Goal: Obtain resource: Download file/media

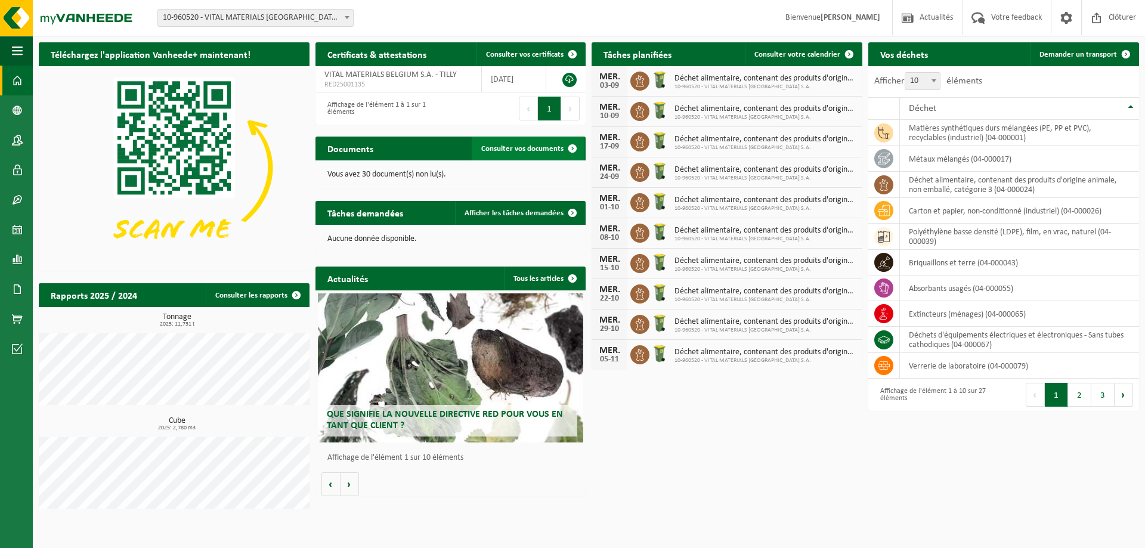
click at [515, 151] on span "Consulter vos documents" at bounding box center [522, 149] width 82 height 8
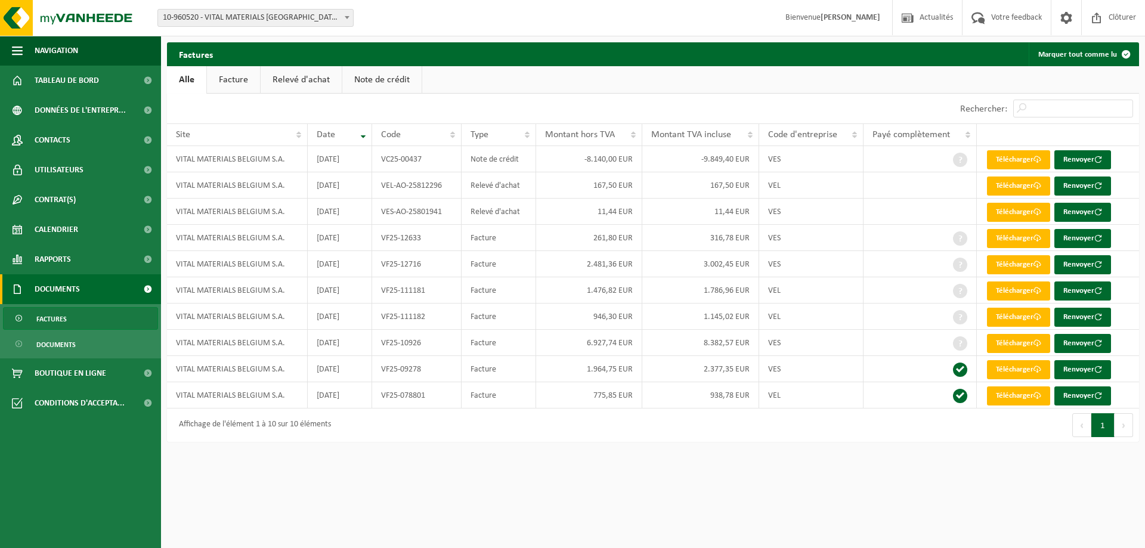
click at [381, 89] on link "Note de crédit" at bounding box center [381, 79] width 79 height 27
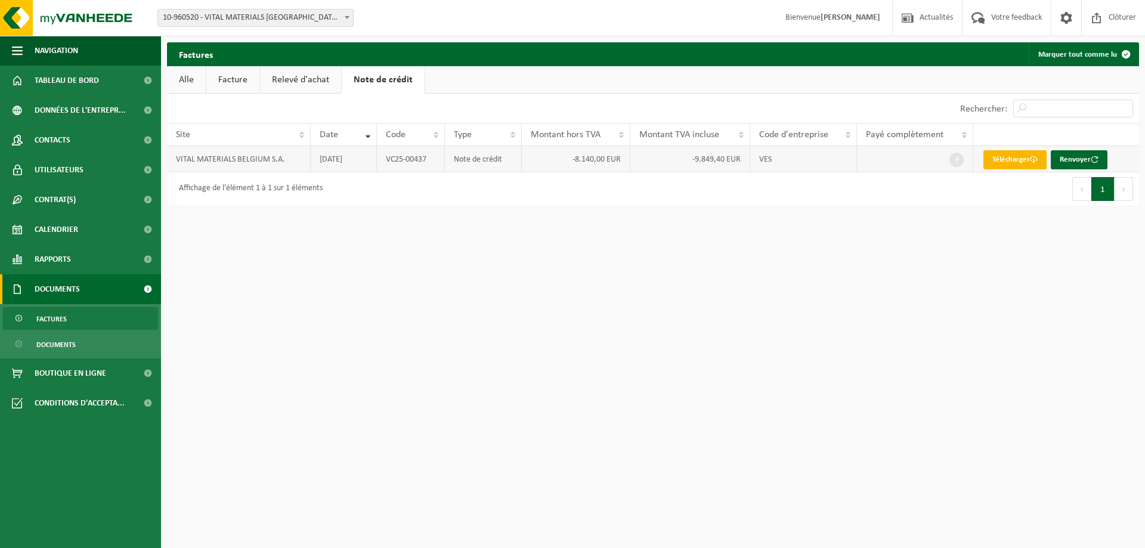
click at [1014, 166] on link "Télécharger" at bounding box center [1015, 159] width 63 height 19
click at [296, 75] on link "Relevé d'achat" at bounding box center [300, 79] width 81 height 27
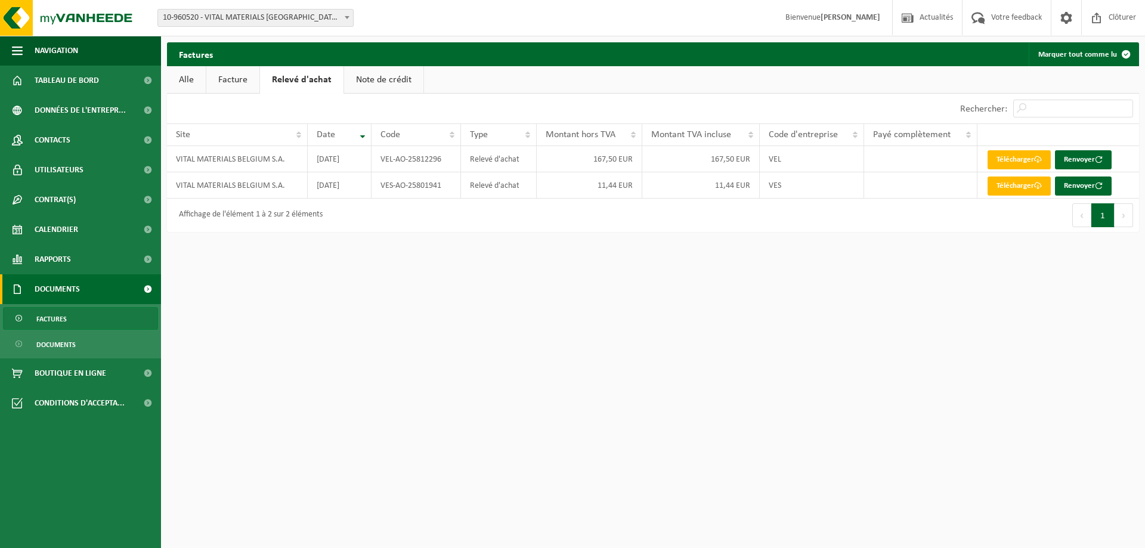
click at [249, 87] on link "Facture" at bounding box center [232, 79] width 53 height 27
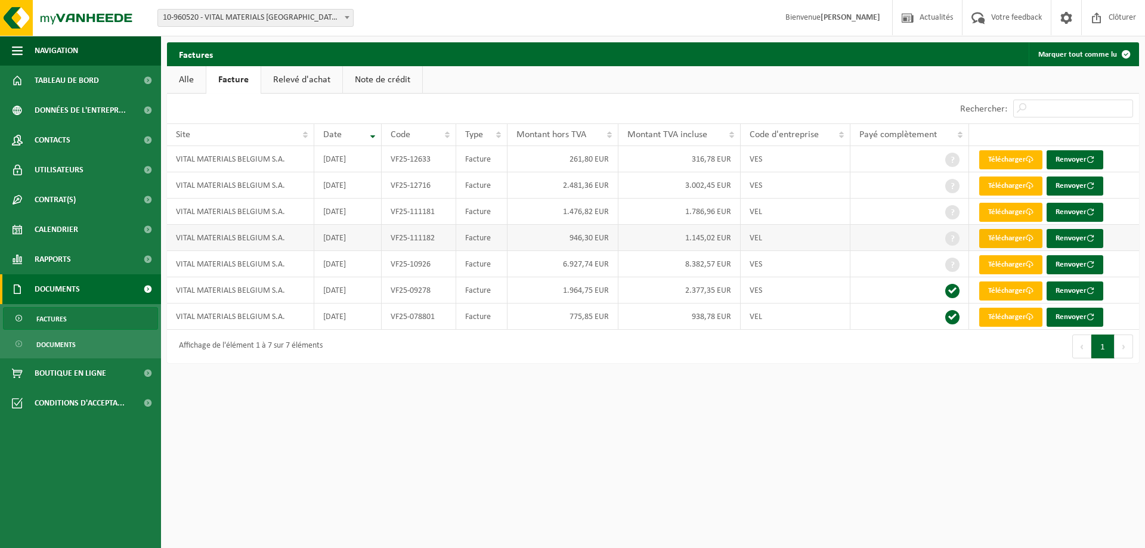
click at [1003, 243] on link "Télécharger" at bounding box center [1010, 238] width 63 height 19
click at [1007, 208] on link "Télécharger" at bounding box center [1010, 212] width 63 height 19
click at [997, 214] on link "Télécharger" at bounding box center [1010, 212] width 63 height 19
click at [1000, 183] on link "Télécharger" at bounding box center [1010, 186] width 63 height 19
drag, startPoint x: 840, startPoint y: 458, endPoint x: 832, endPoint y: 451, distance: 11.5
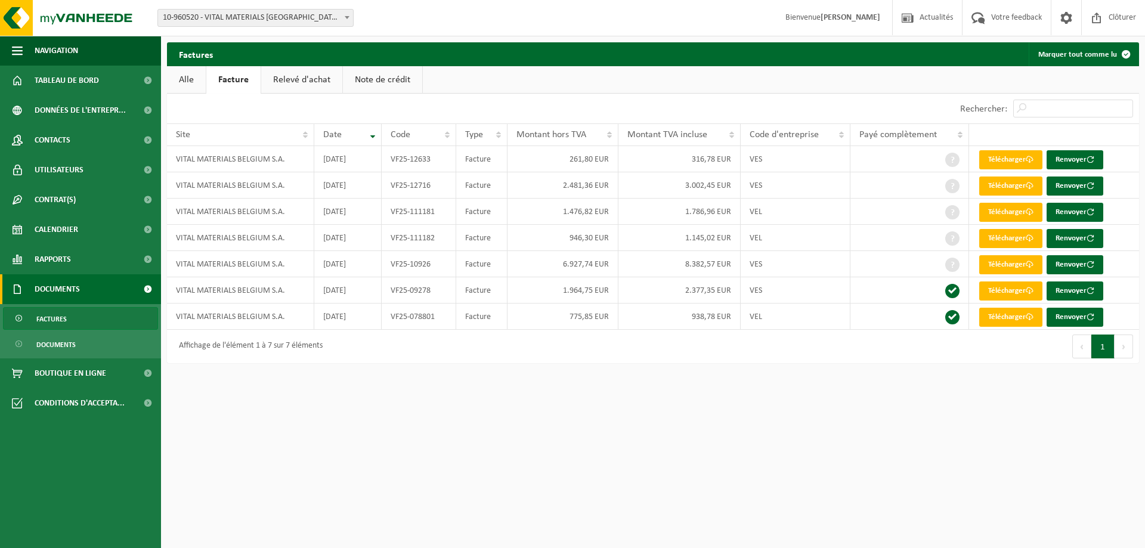
click at [840, 458] on html "Site: 10-960520 - VITAL MATERIALS BELGIUM S.A. - TILLY 10-960520 - VITAL MATERI…" at bounding box center [572, 274] width 1145 height 548
click at [1015, 239] on link "Télécharger" at bounding box center [1010, 238] width 63 height 19
click at [1001, 212] on link "Télécharger" at bounding box center [1010, 212] width 63 height 19
click at [817, 178] on td "VES" at bounding box center [796, 185] width 110 height 26
click at [783, 362] on div "Premier Précédent 1 Suivant Dernier" at bounding box center [896, 346] width 486 height 33
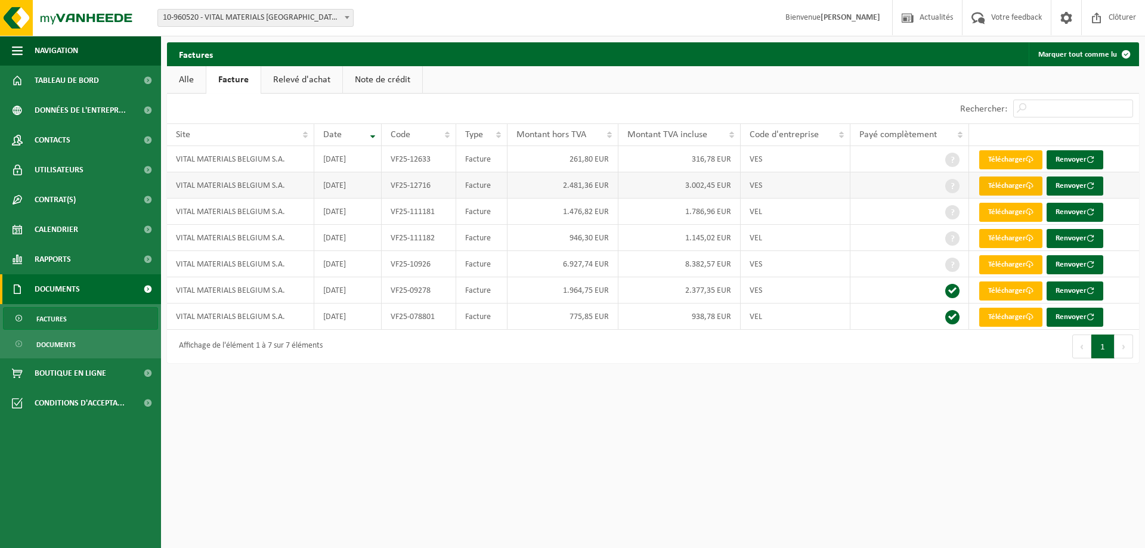
click at [1015, 180] on link "Télécharger" at bounding box center [1010, 186] width 63 height 19
click at [422, 166] on td "VF25-12633" at bounding box center [419, 159] width 75 height 26
click at [987, 155] on link "Télécharger" at bounding box center [1010, 159] width 63 height 19
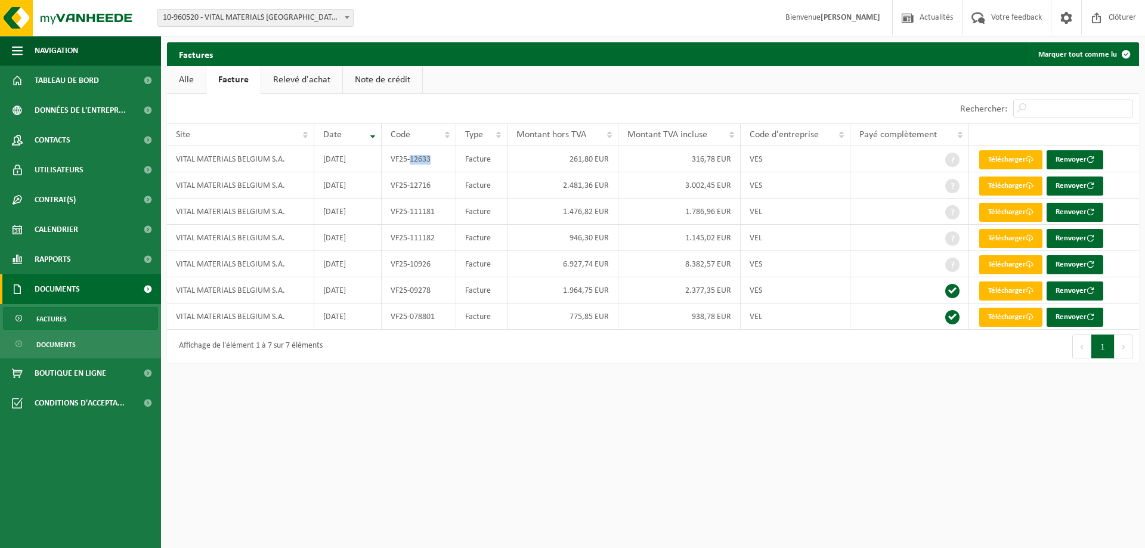
click at [710, 403] on html "Site: 10-960520 - VITAL MATERIALS BELGIUM S.A. - TILLY 10-960520 - VITAL MATERI…" at bounding box center [572, 274] width 1145 height 548
click at [298, 84] on link "Relevé d'achat" at bounding box center [301, 79] width 81 height 27
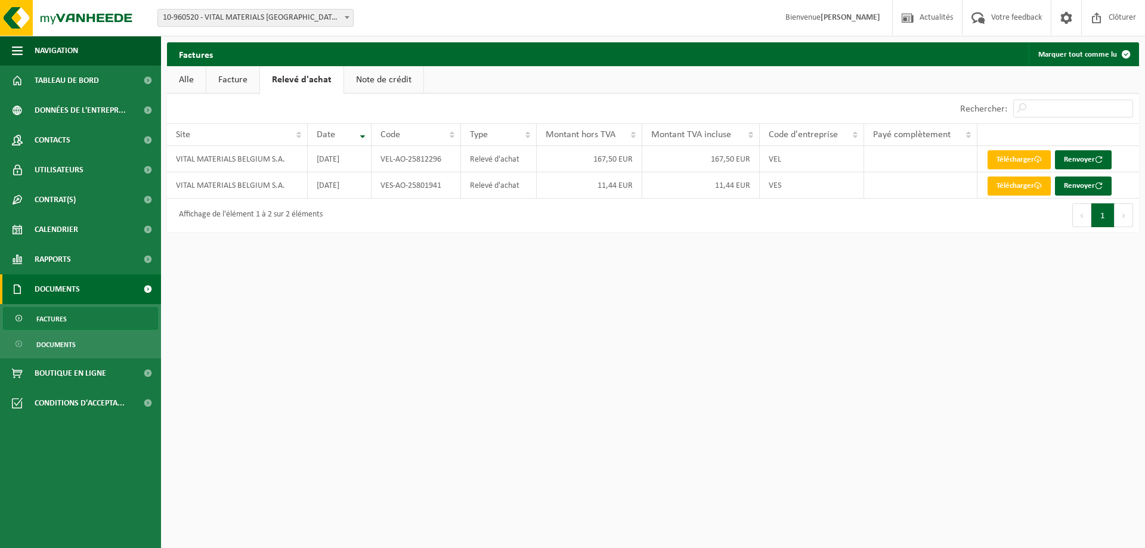
click at [384, 82] on link "Note de crédit" at bounding box center [383, 79] width 79 height 27
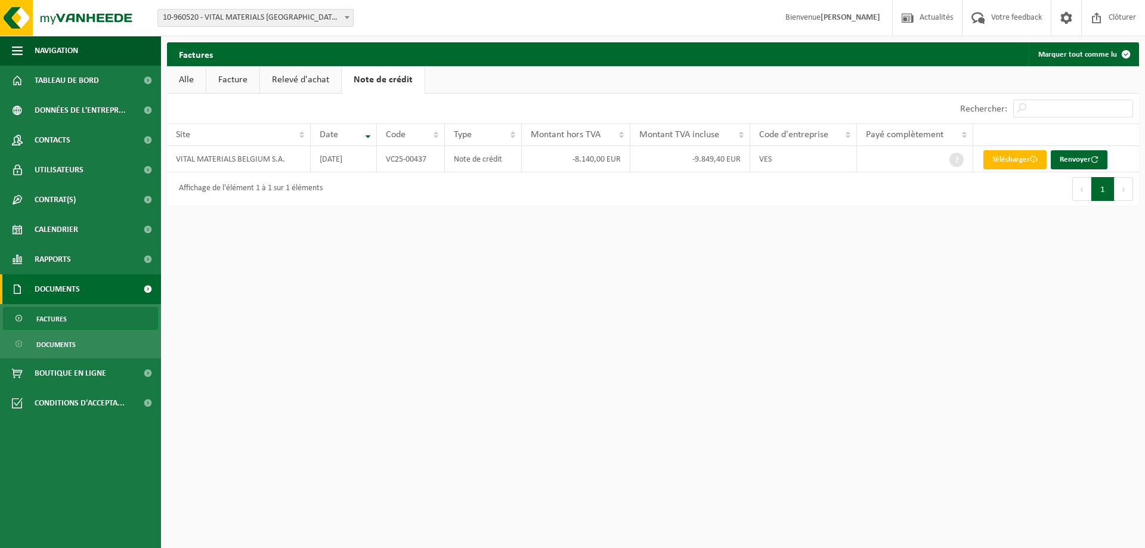
drag, startPoint x: 304, startPoint y: 83, endPoint x: 257, endPoint y: 83, distance: 46.5
click at [302, 83] on link "Relevé d'achat" at bounding box center [300, 79] width 81 height 27
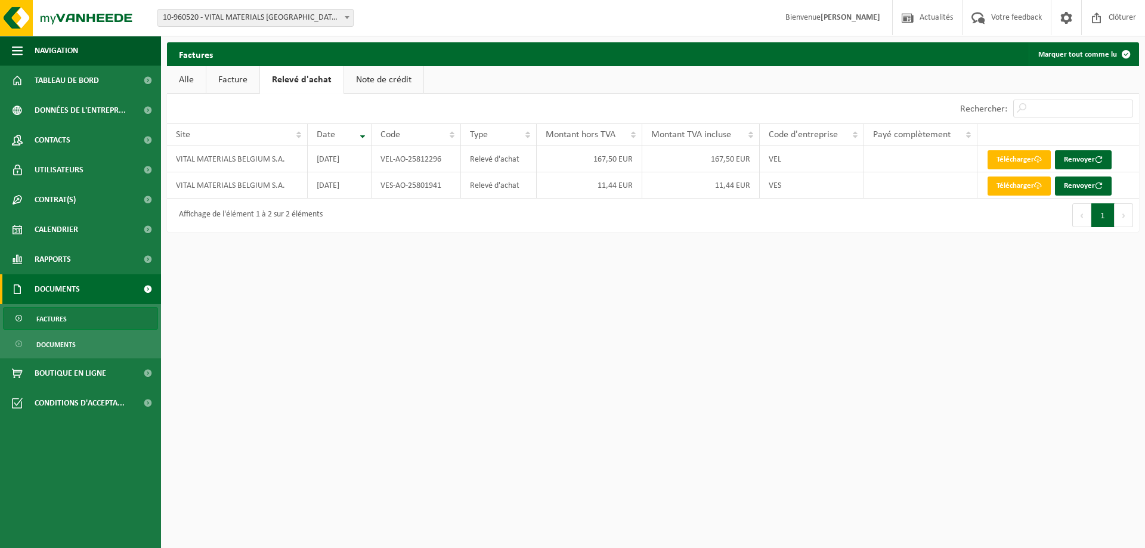
click at [247, 83] on link "Facture" at bounding box center [232, 79] width 53 height 27
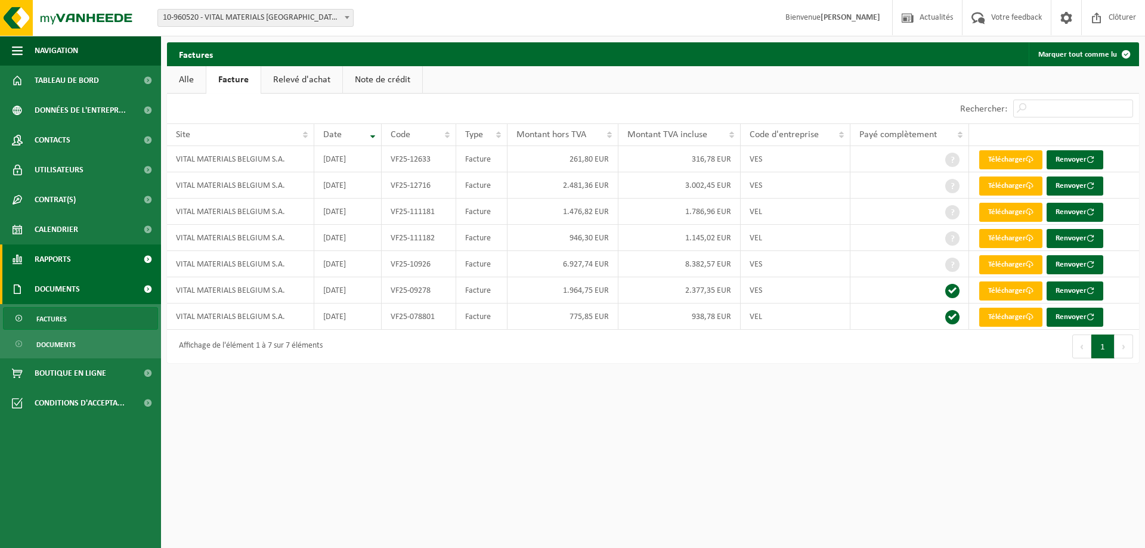
click at [44, 251] on span "Rapports" at bounding box center [53, 260] width 36 height 30
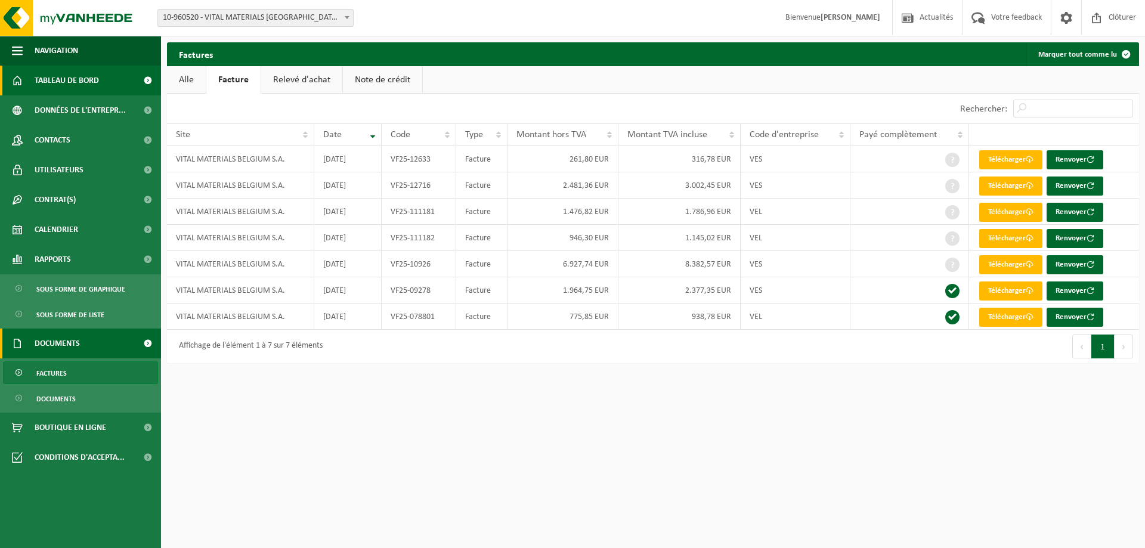
click at [89, 73] on span "Tableau de bord" at bounding box center [67, 81] width 64 height 30
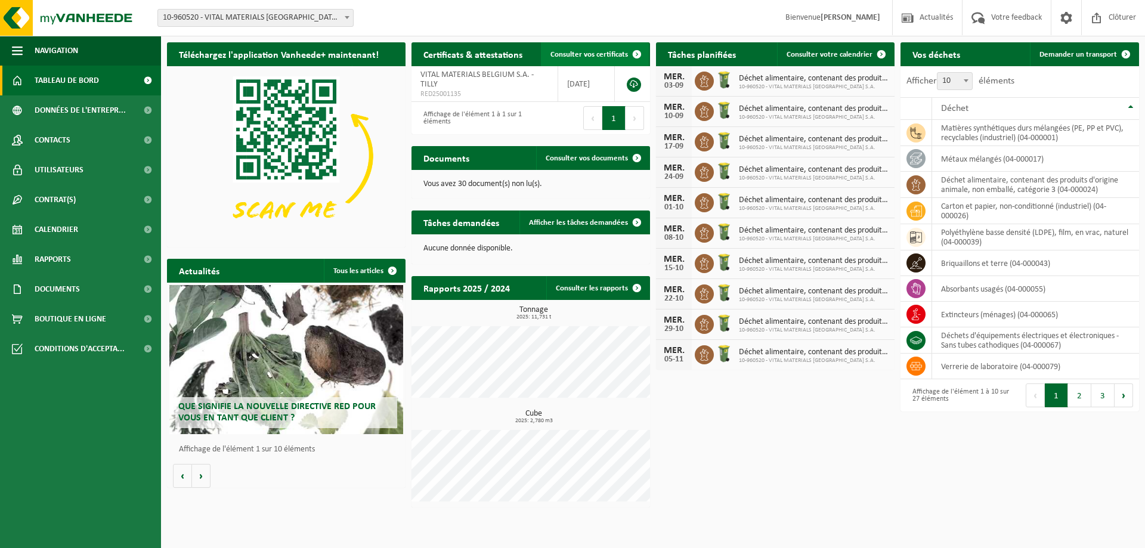
click at [593, 61] on link "Consulter vos certificats" at bounding box center [595, 54] width 108 height 24
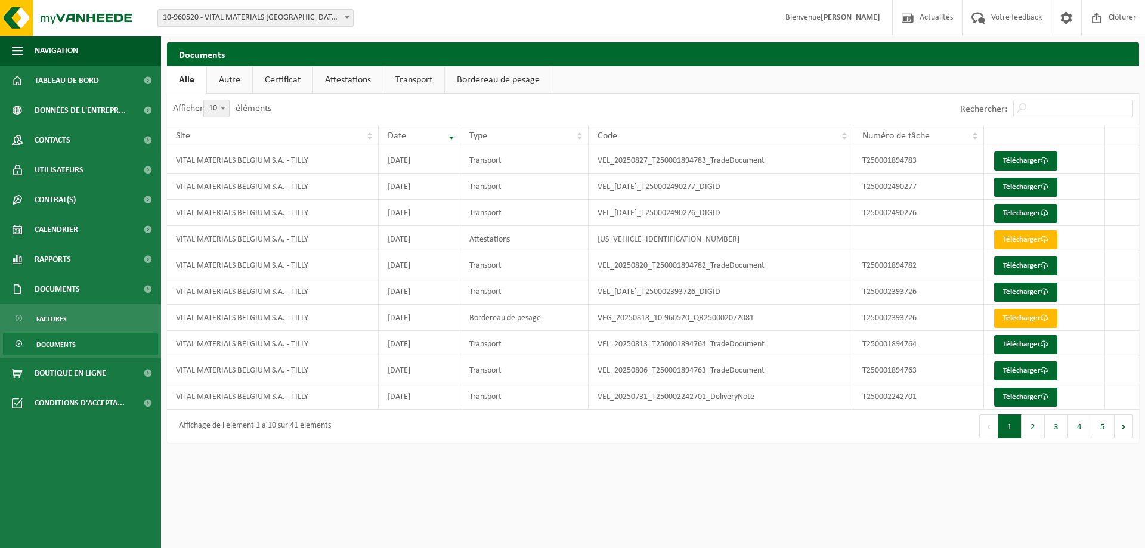
click at [357, 84] on link "Attestations" at bounding box center [348, 79] width 70 height 27
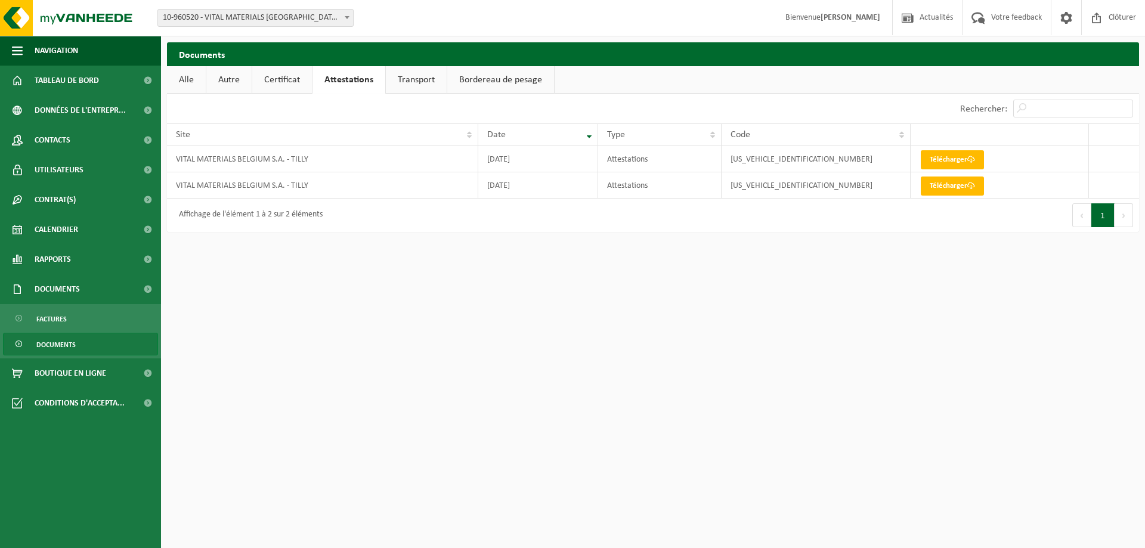
click at [285, 85] on link "Certificat" at bounding box center [282, 79] width 60 height 27
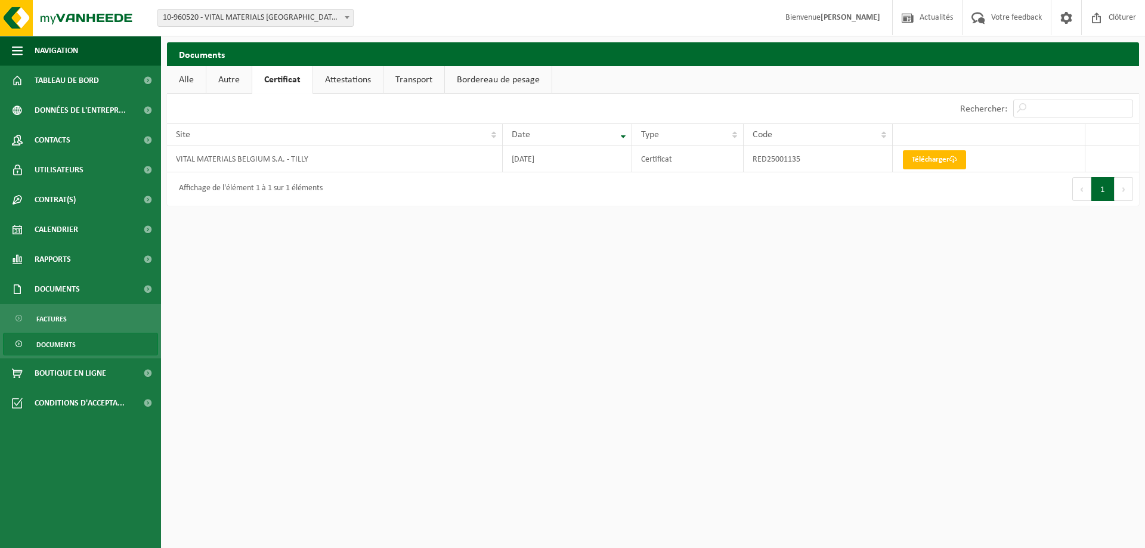
click at [353, 81] on link "Attestations" at bounding box center [348, 79] width 70 height 27
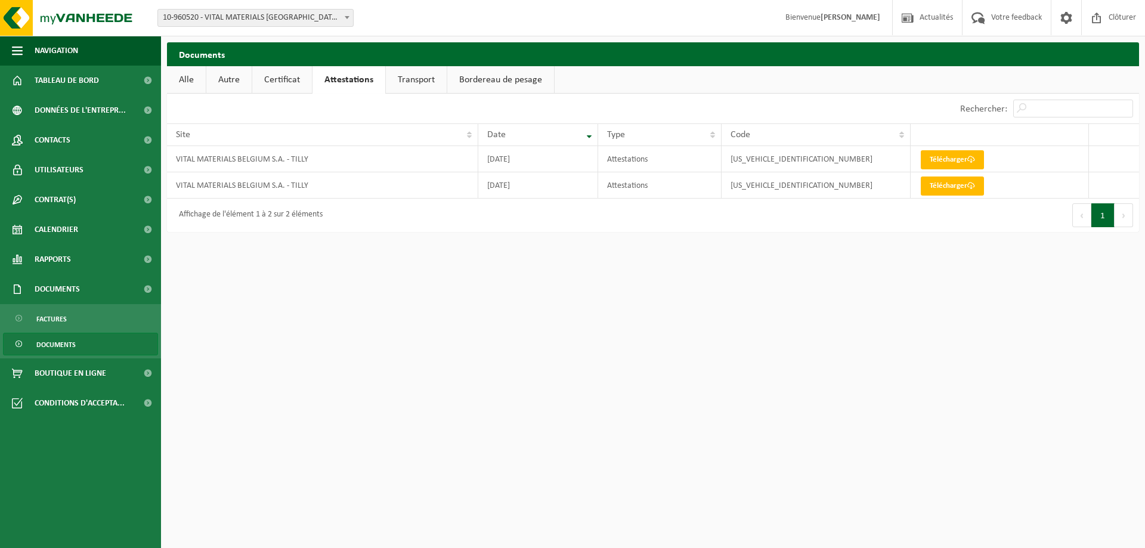
click at [447, 76] on link "Bordereau de pesage" at bounding box center [500, 79] width 107 height 27
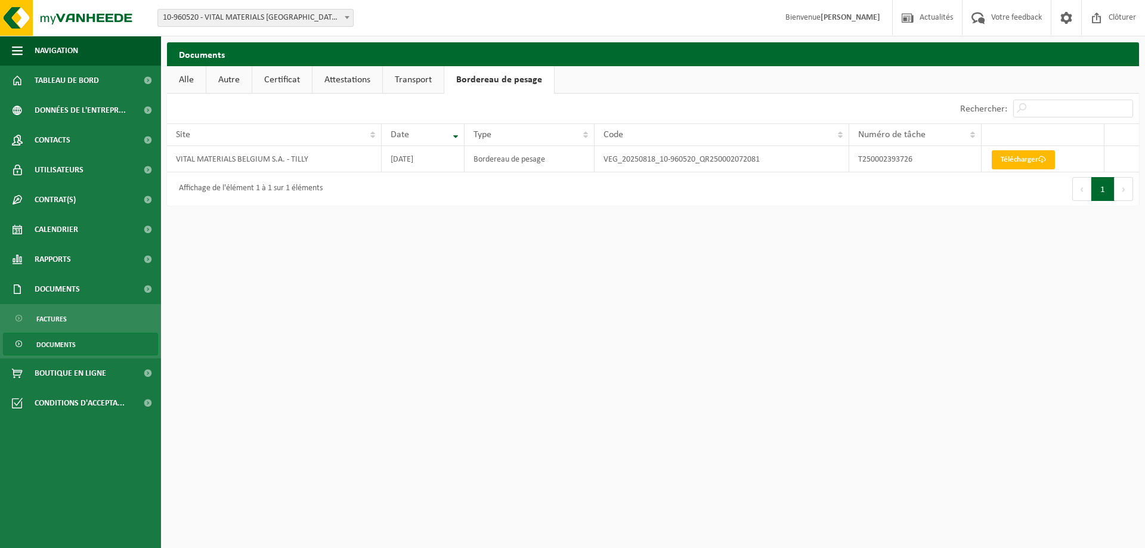
click at [431, 81] on link "Transport" at bounding box center [413, 79] width 61 height 27
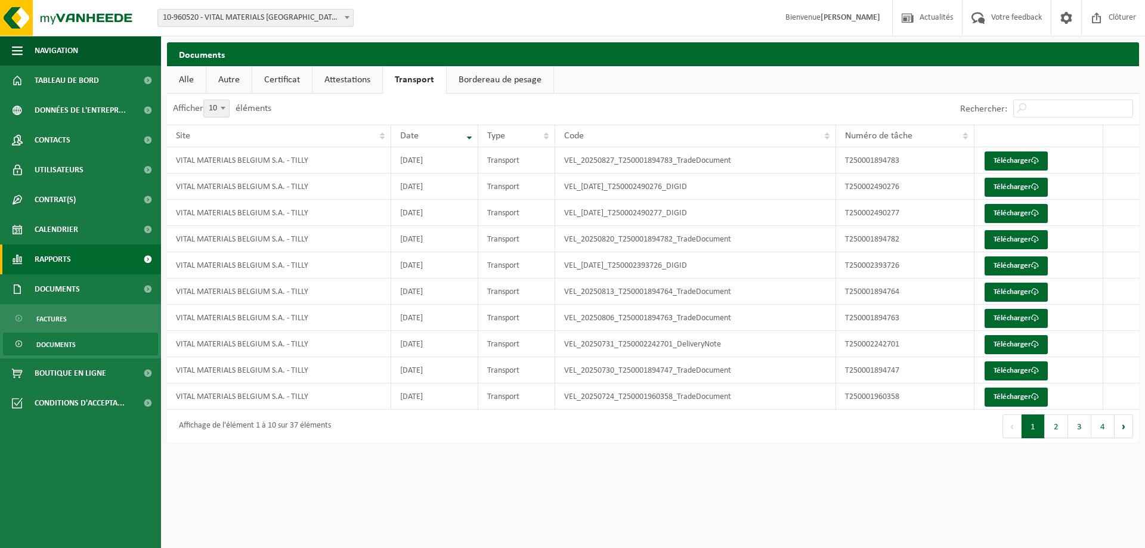
click at [49, 261] on span "Rapports" at bounding box center [53, 260] width 36 height 30
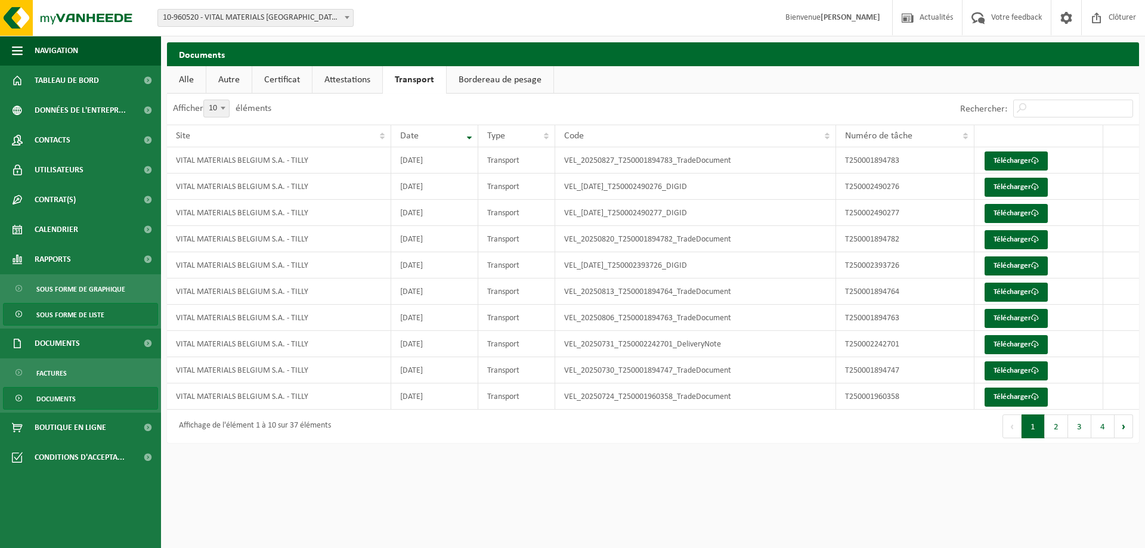
click at [67, 320] on span "Sous forme de liste" at bounding box center [70, 315] width 68 height 23
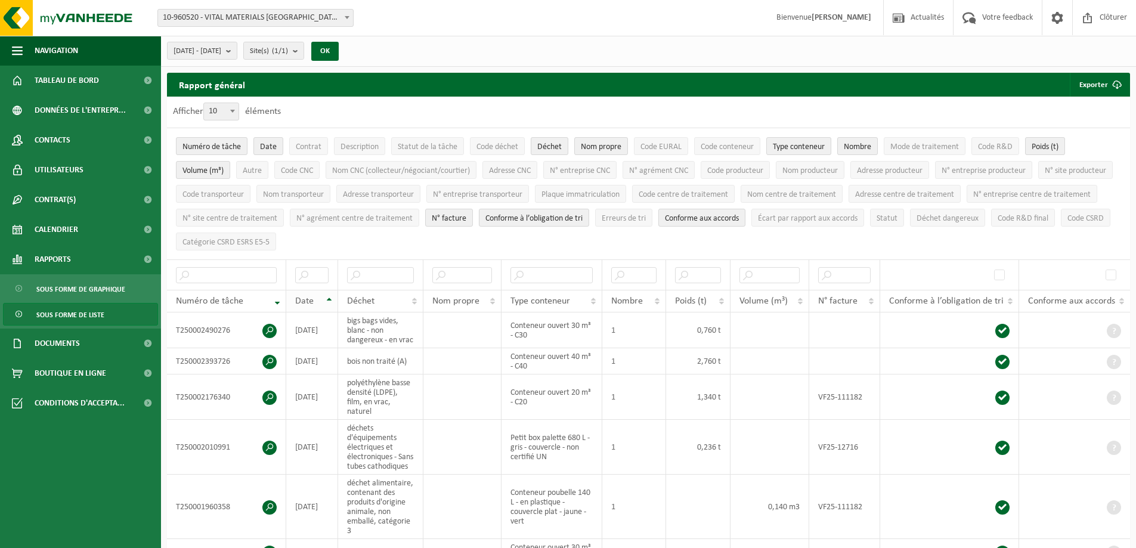
click at [332, 297] on th "Date" at bounding box center [312, 301] width 52 height 23
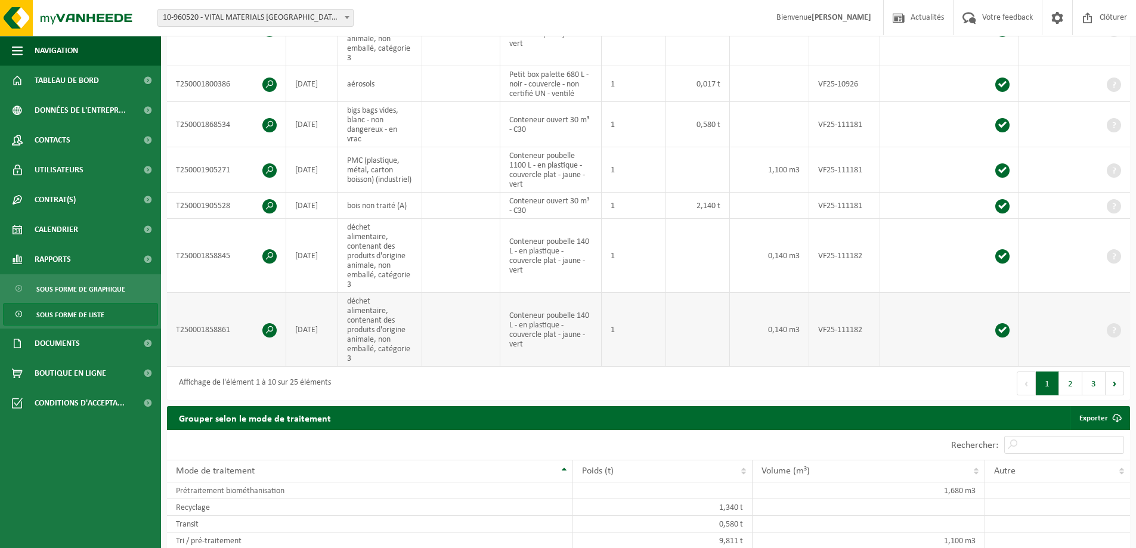
scroll to position [656, 0]
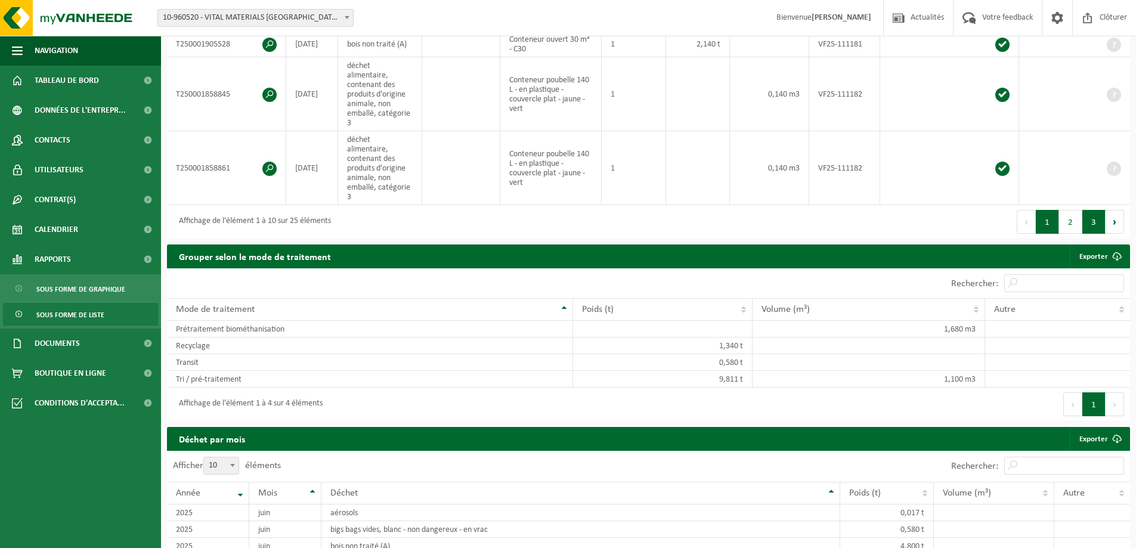
click at [1098, 210] on button "3" at bounding box center [1094, 222] width 23 height 24
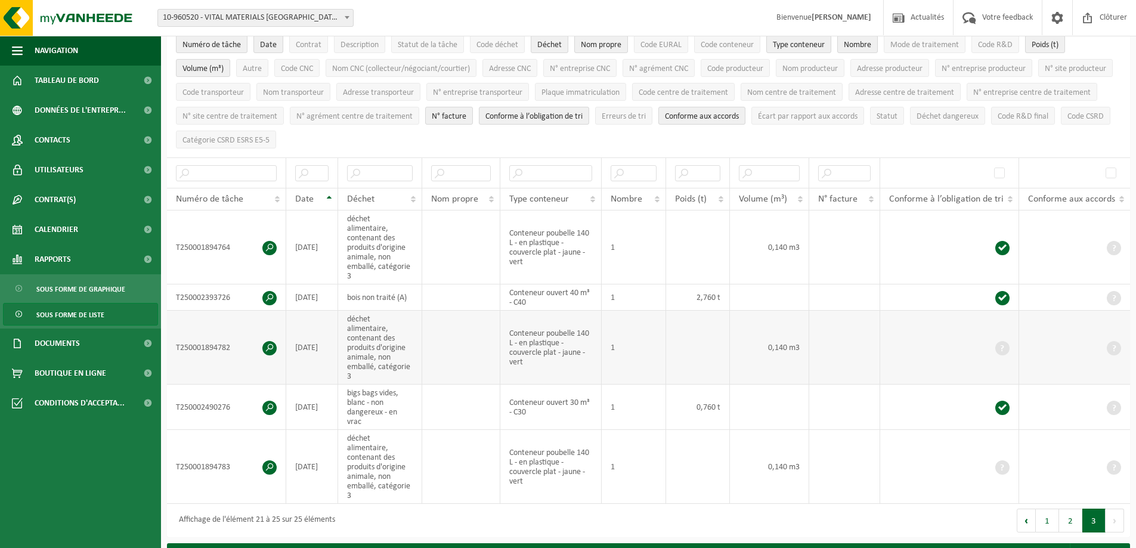
scroll to position [0, 0]
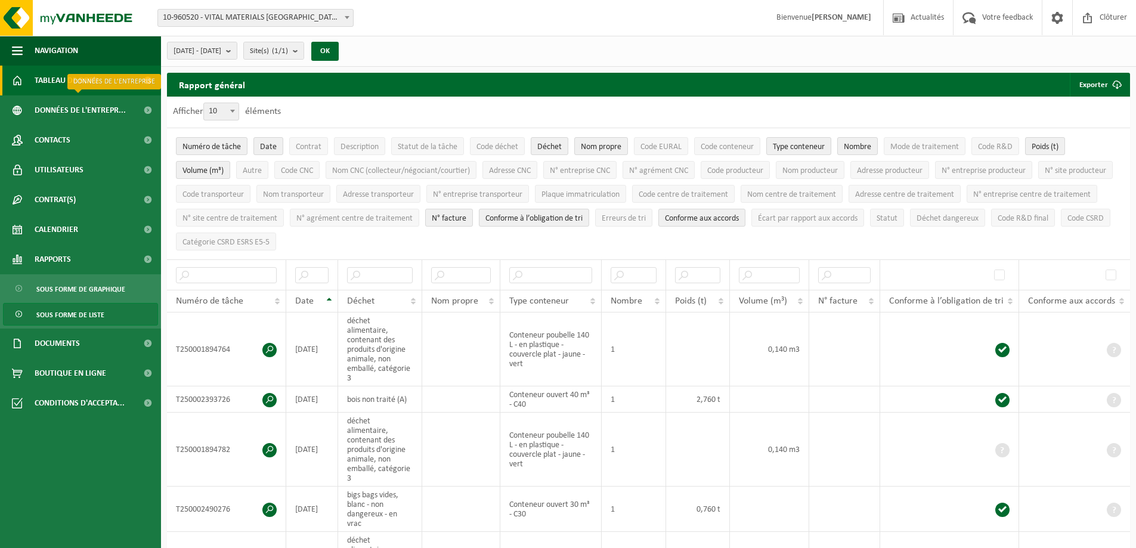
click at [91, 86] on span "Tableau de bord" at bounding box center [67, 81] width 64 height 30
